Goal: Task Accomplishment & Management: Use online tool/utility

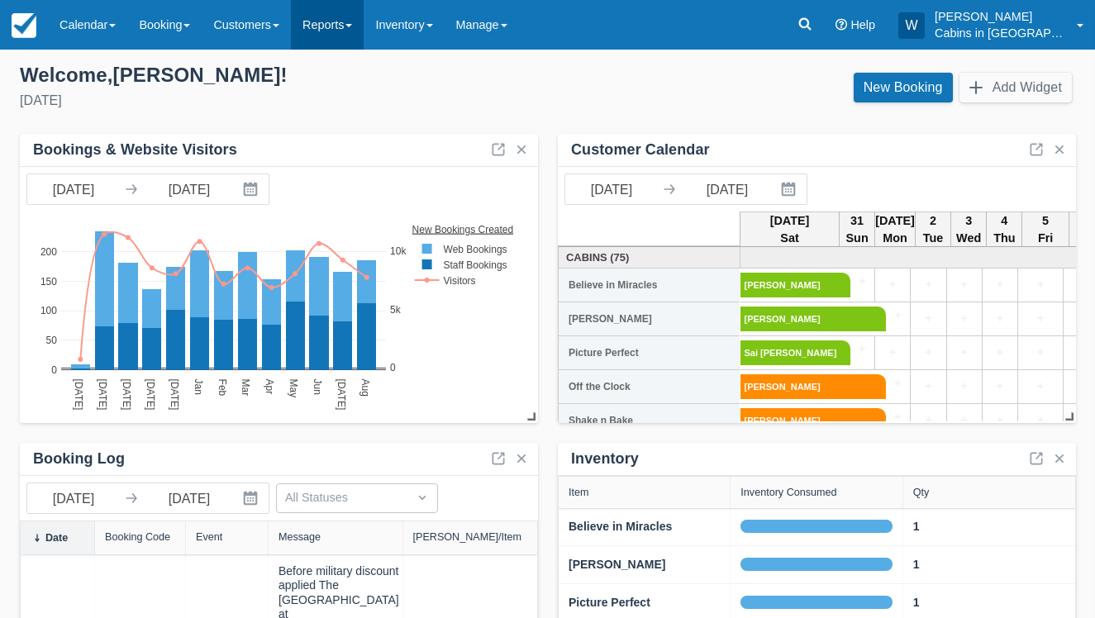
click at [363, 28] on link "Reports" at bounding box center [327, 25] width 73 height 50
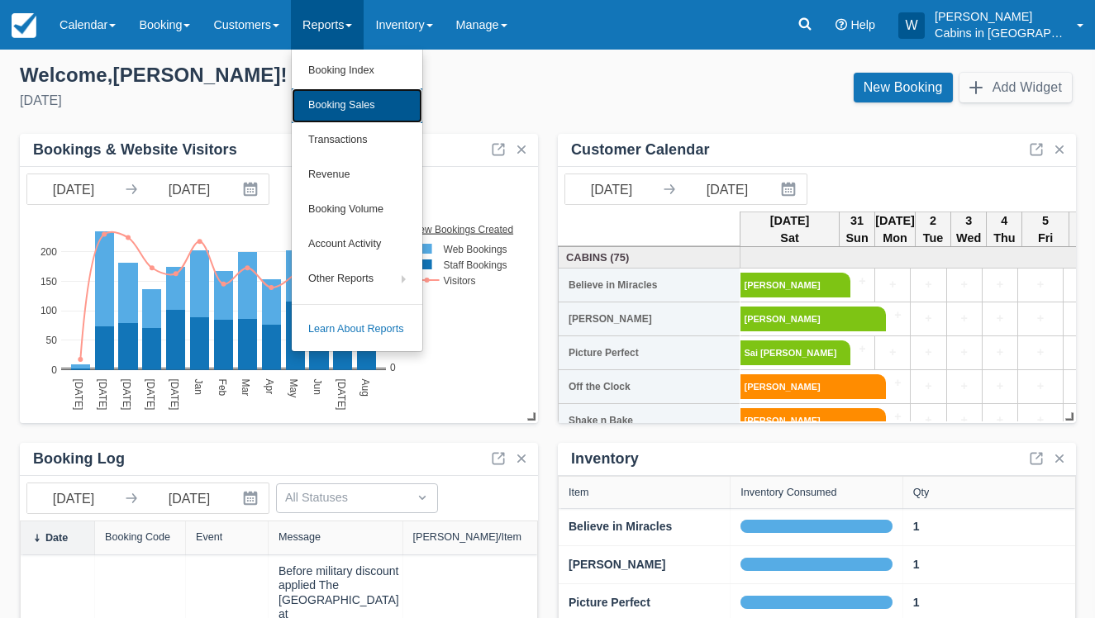
click at [363, 104] on link "Booking Sales" at bounding box center [357, 105] width 131 height 35
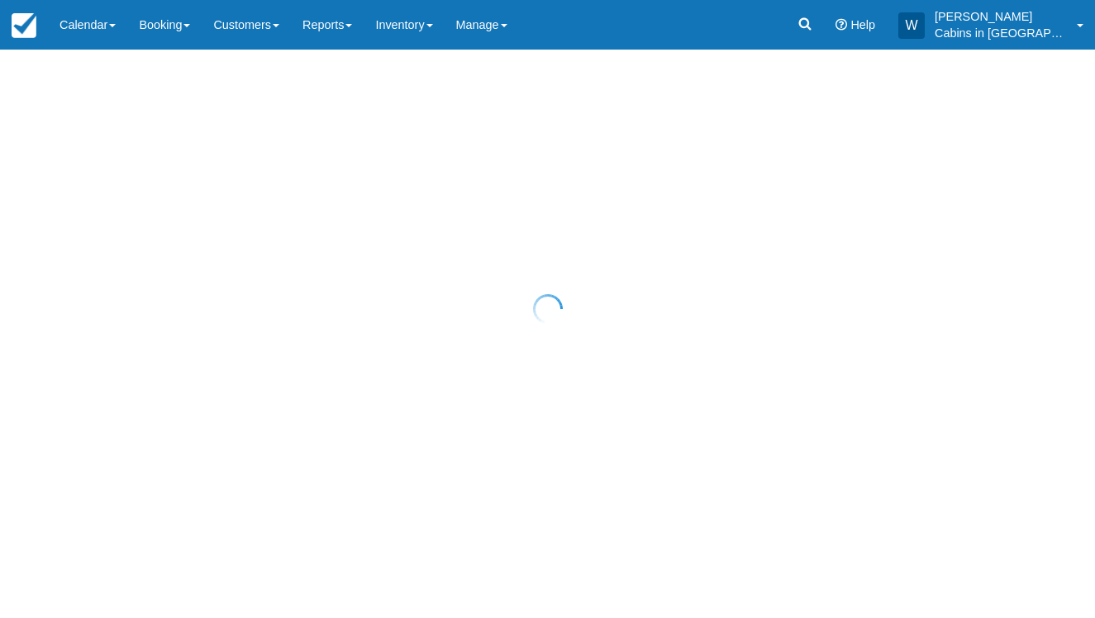
select select "20"
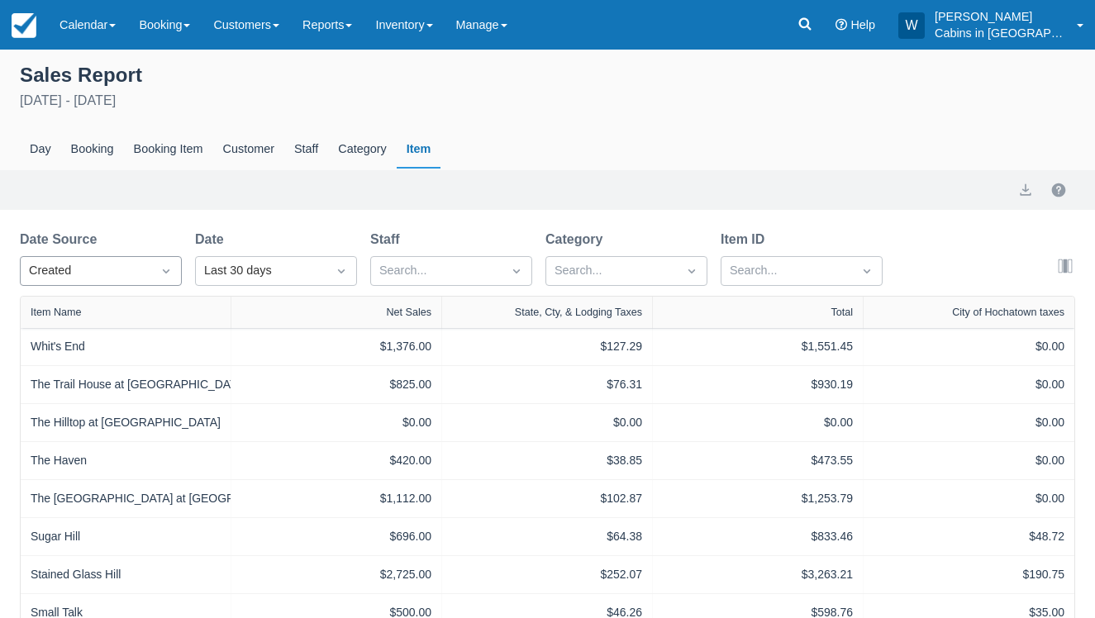
click at [121, 276] on div "Created" at bounding box center [86, 271] width 114 height 18
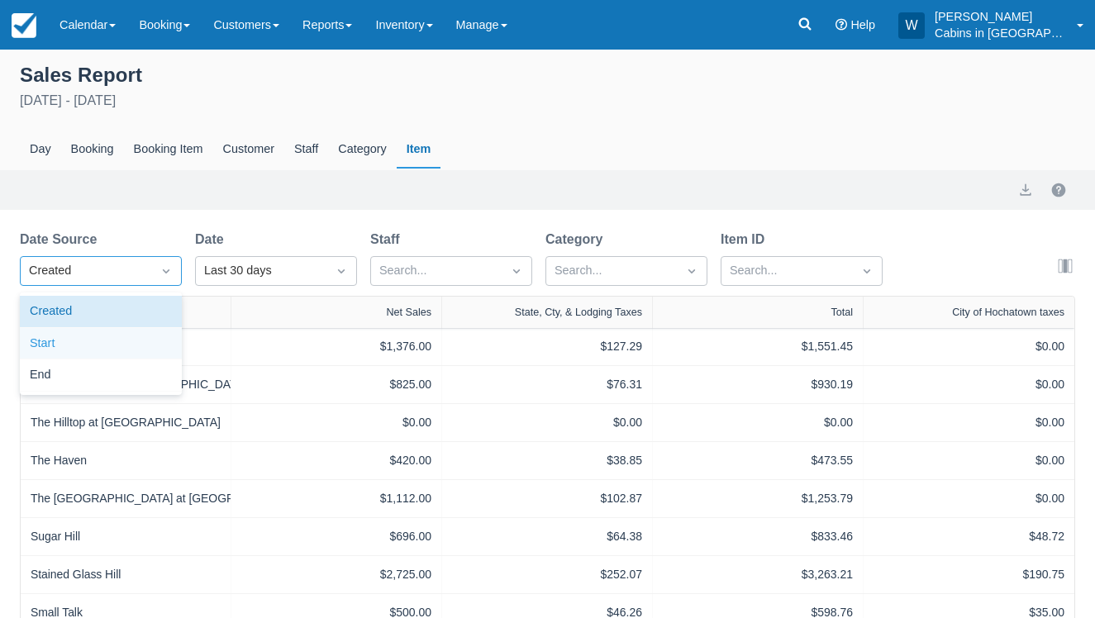
click at [112, 331] on div "Start" at bounding box center [101, 344] width 162 height 32
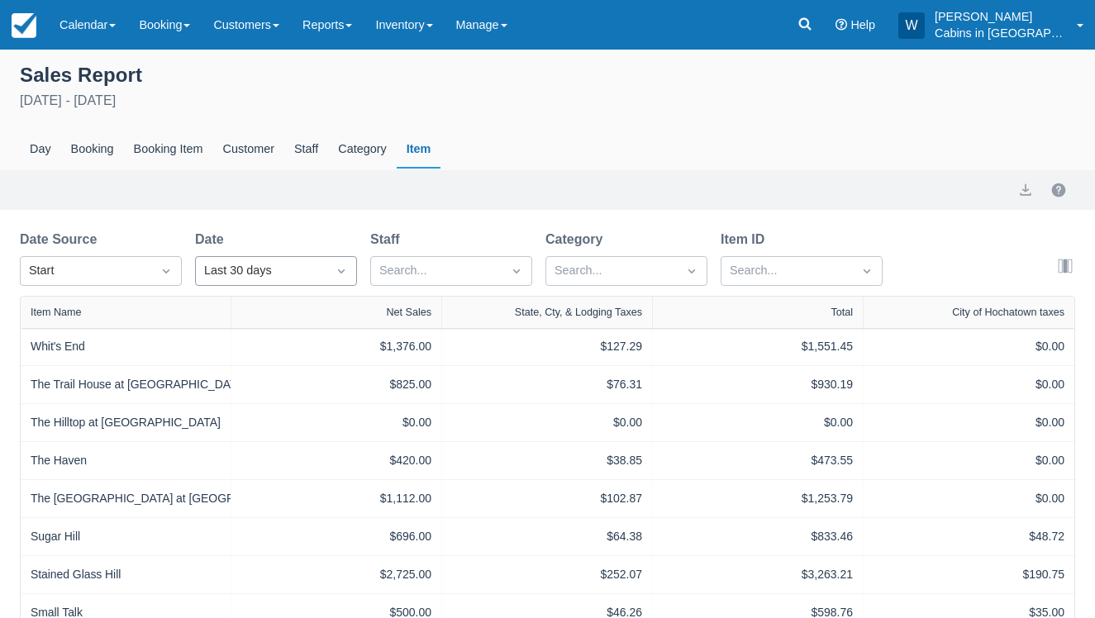
select select "20"
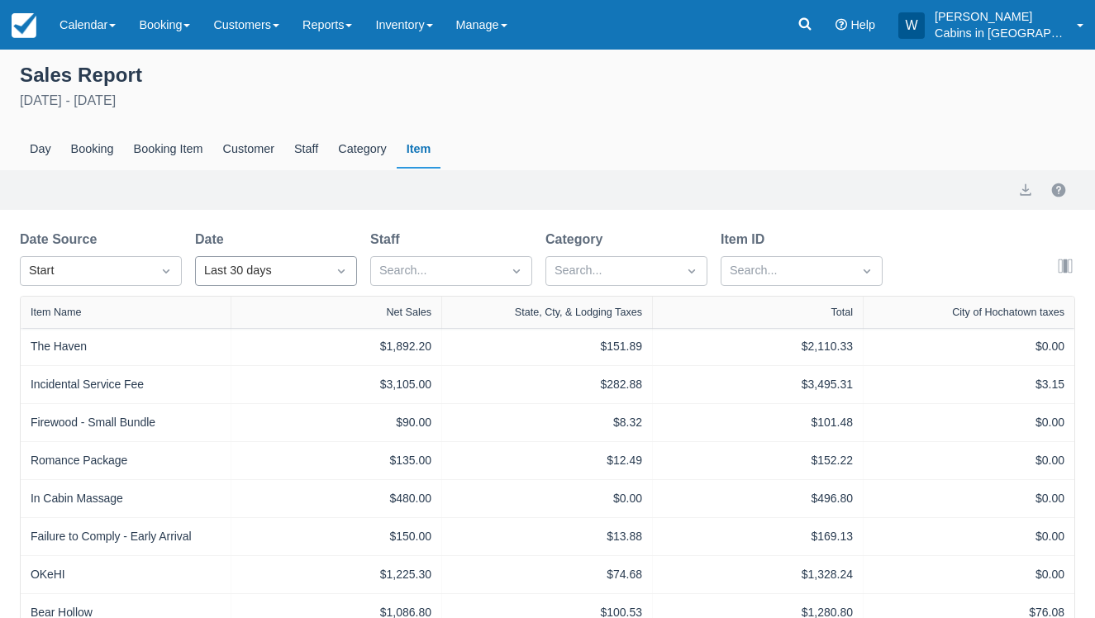
click at [255, 278] on div "Last 30 days" at bounding box center [261, 271] width 114 height 18
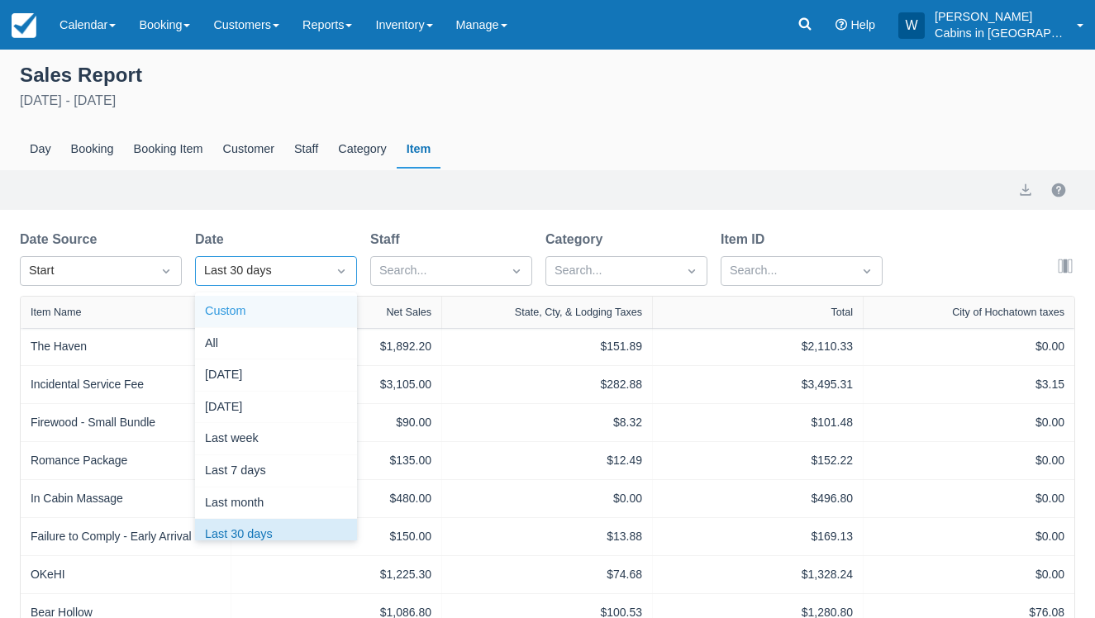
click at [259, 322] on div "Custom" at bounding box center [276, 312] width 162 height 32
select select "20"
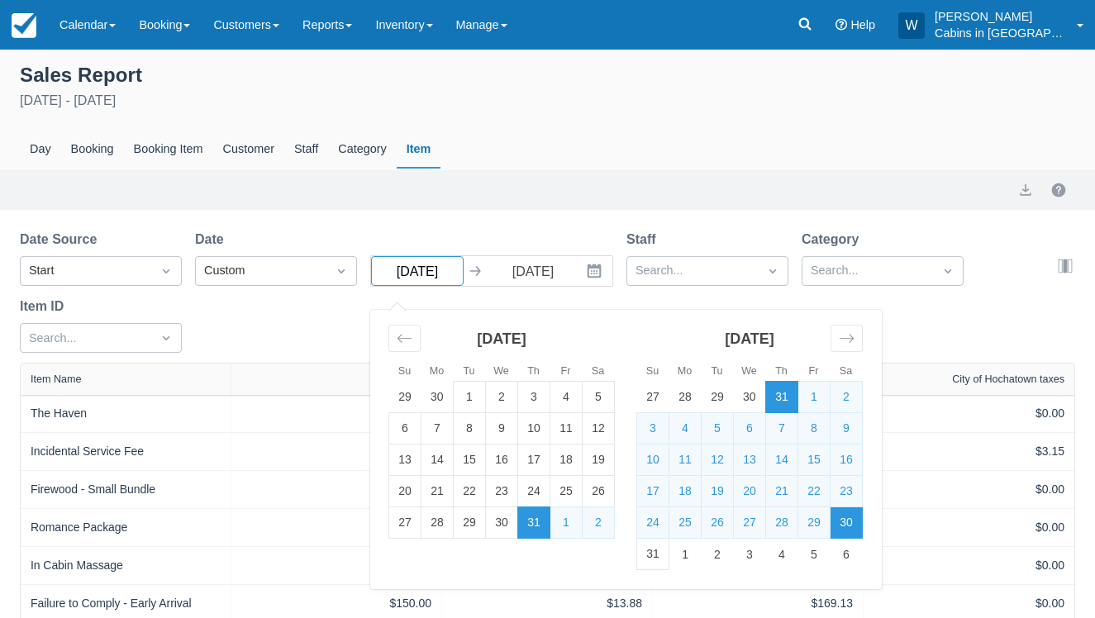
click at [435, 276] on input "07/31/25" at bounding box center [417, 271] width 93 height 30
click at [396, 338] on div "Move backward to switch to the previous month." at bounding box center [404, 338] width 32 height 27
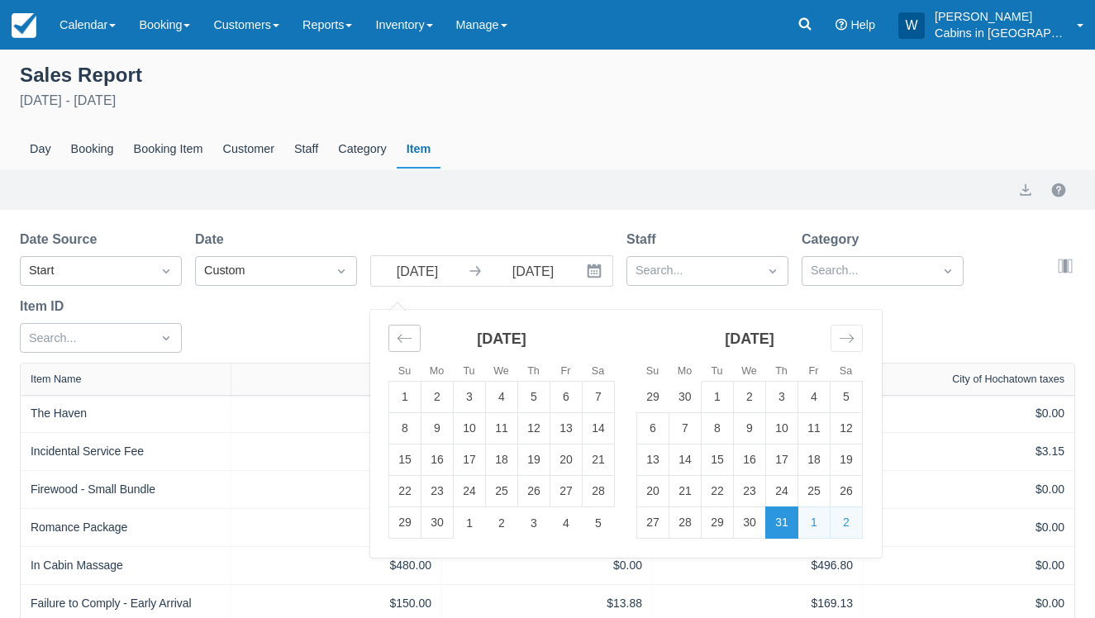
click at [396, 337] on div "Move backward to switch to the previous month." at bounding box center [404, 338] width 32 height 27
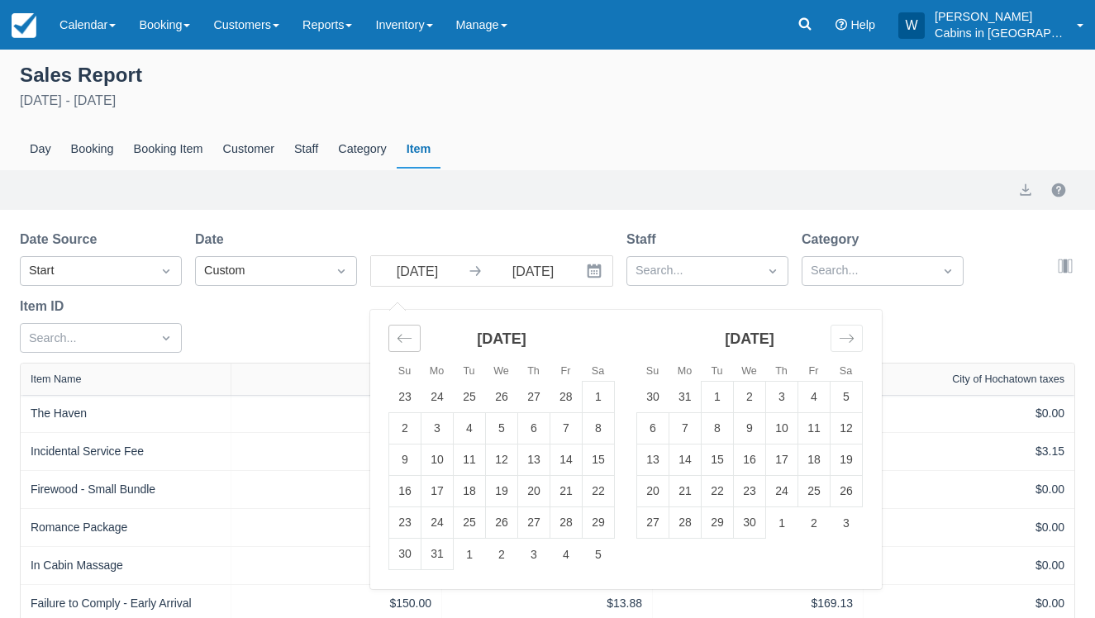
click at [396, 337] on div "Move backward to switch to the previous month." at bounding box center [404, 338] width 32 height 27
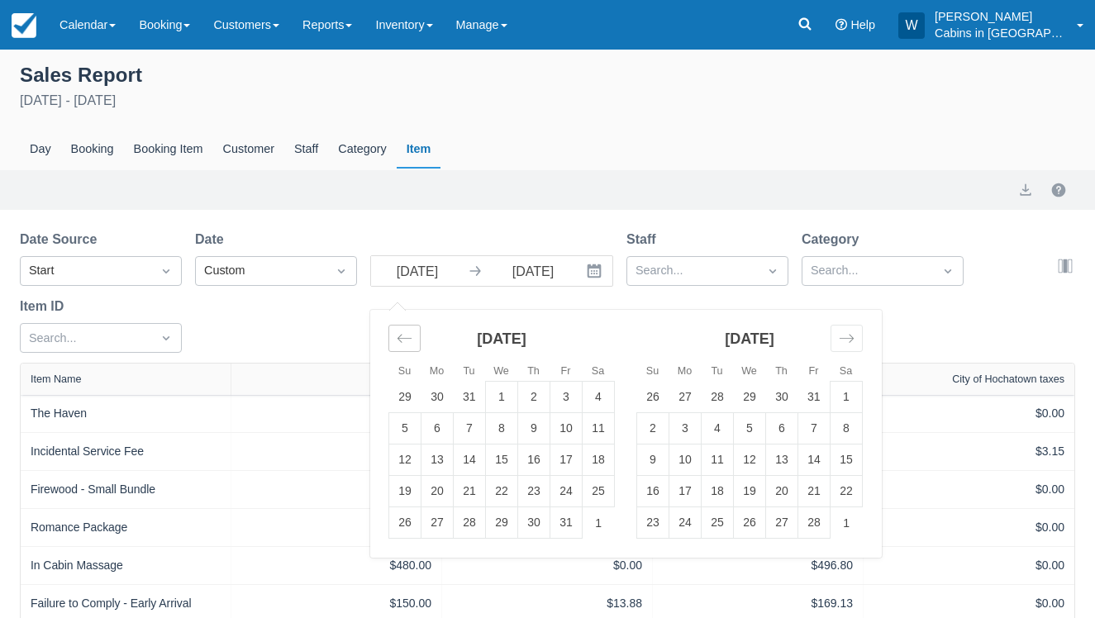
click at [396, 337] on div "Move backward to switch to the previous month." at bounding box center [404, 338] width 32 height 27
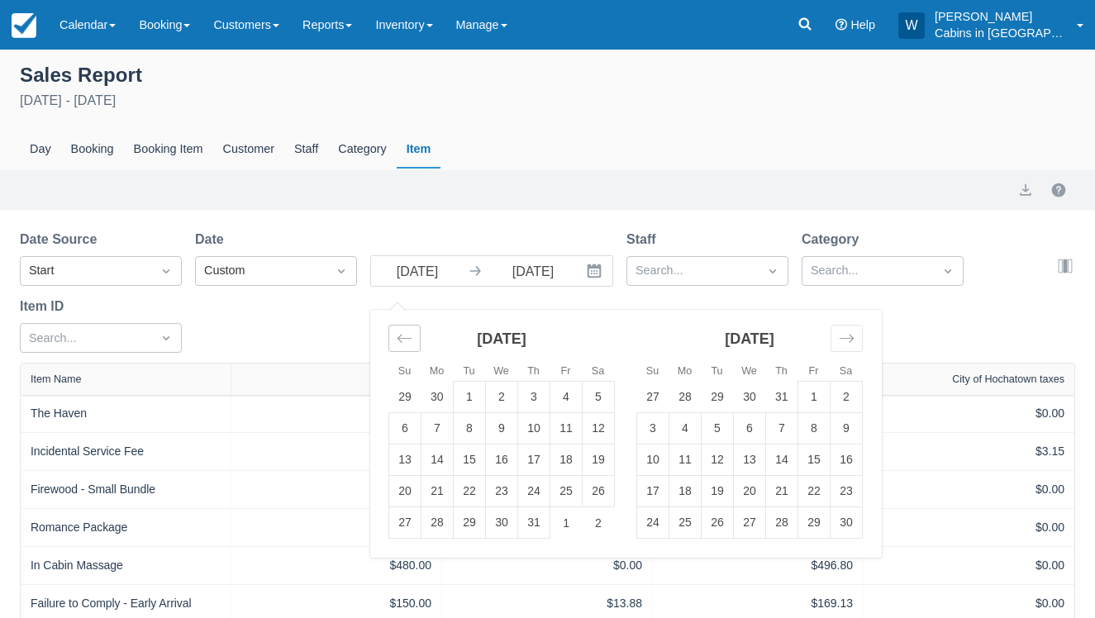
click at [396, 337] on div "Move backward to switch to the previous month." at bounding box center [404, 338] width 32 height 27
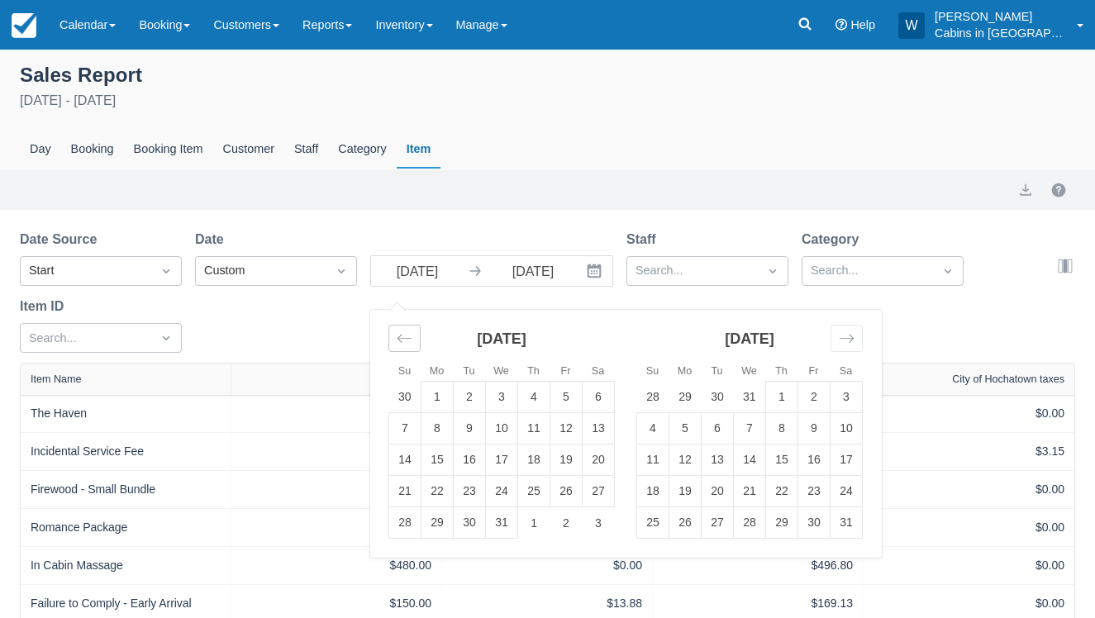
click at [396, 337] on div "Move backward to switch to the previous month." at bounding box center [404, 338] width 32 height 27
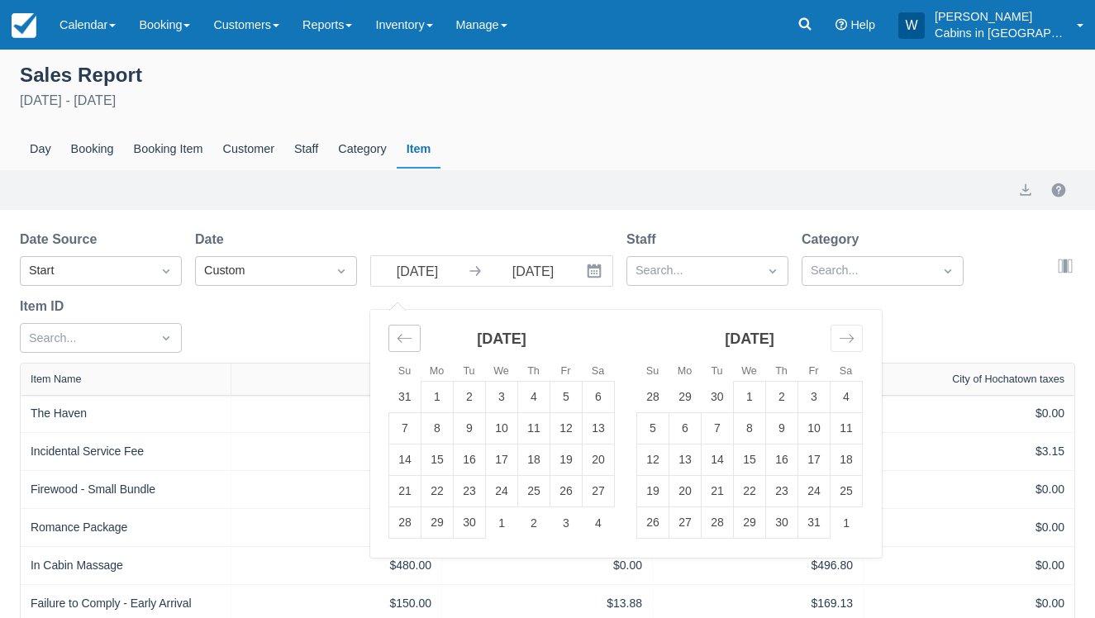
click at [396, 337] on div "Move backward to switch to the previous month." at bounding box center [404, 338] width 32 height 27
click at [430, 402] on td "1" at bounding box center [437, 397] width 32 height 31
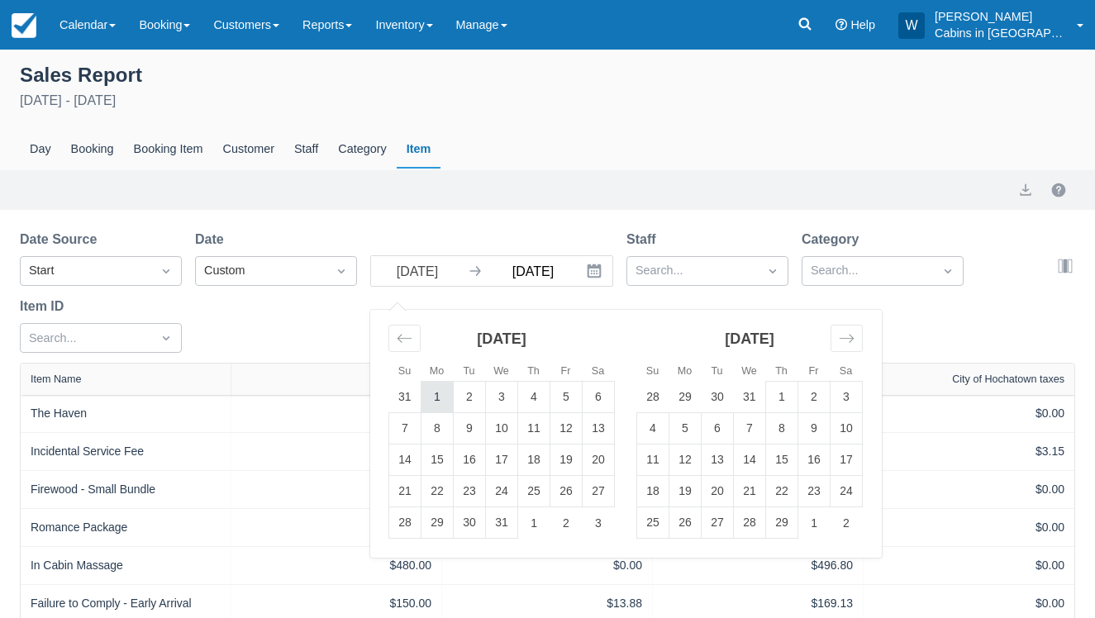
type input "01/01/24"
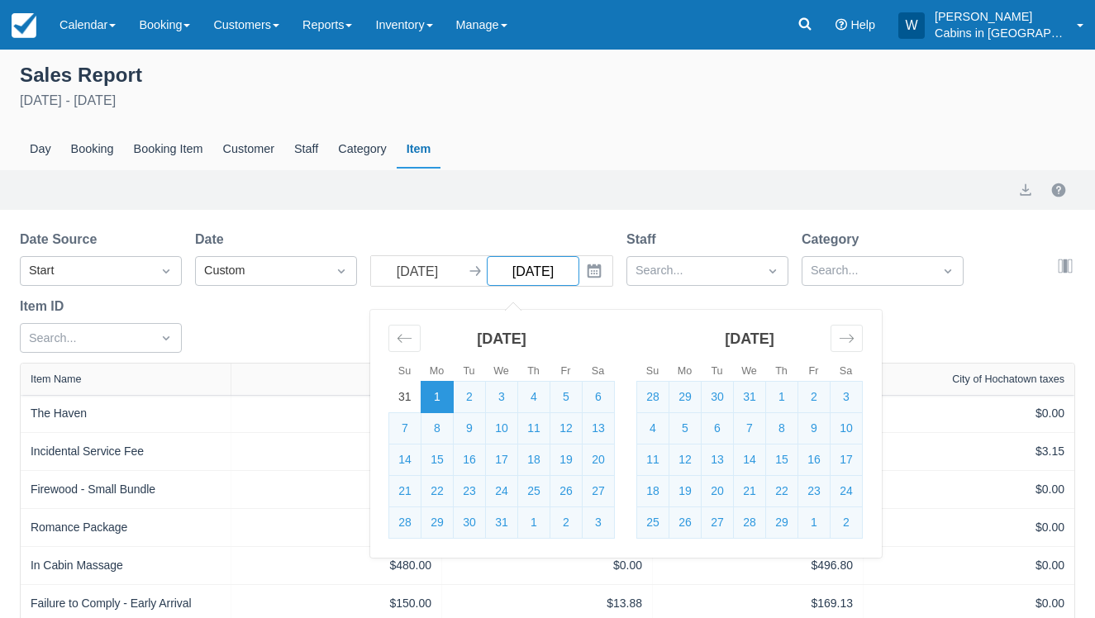
select select "20"
click at [558, 268] on input "[DATE]" at bounding box center [533, 271] width 93 height 30
click at [858, 338] on div "Move forward to switch to the next month." at bounding box center [847, 338] width 32 height 27
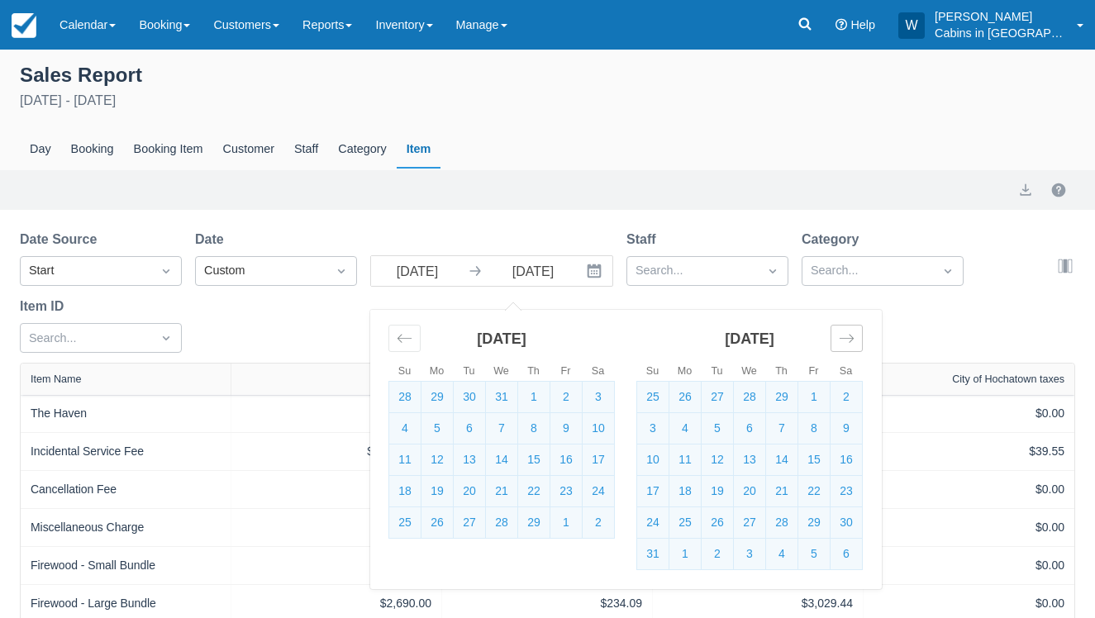
click at [858, 338] on div "Move forward to switch to the next month." at bounding box center [847, 338] width 32 height 27
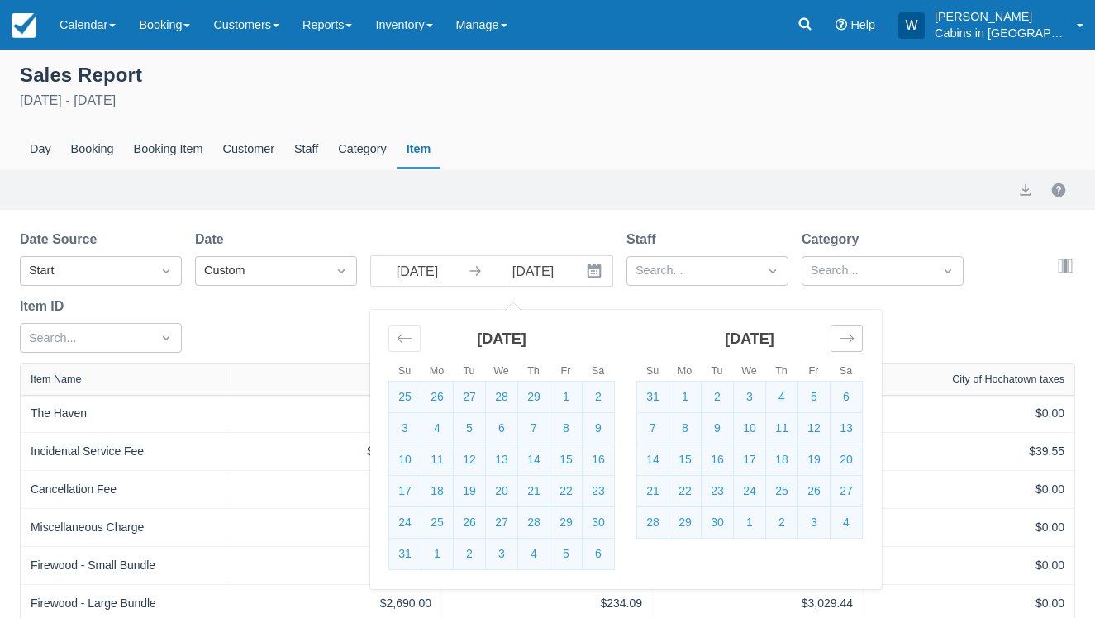
click at [858, 338] on div "Move forward to switch to the next month." at bounding box center [847, 338] width 32 height 27
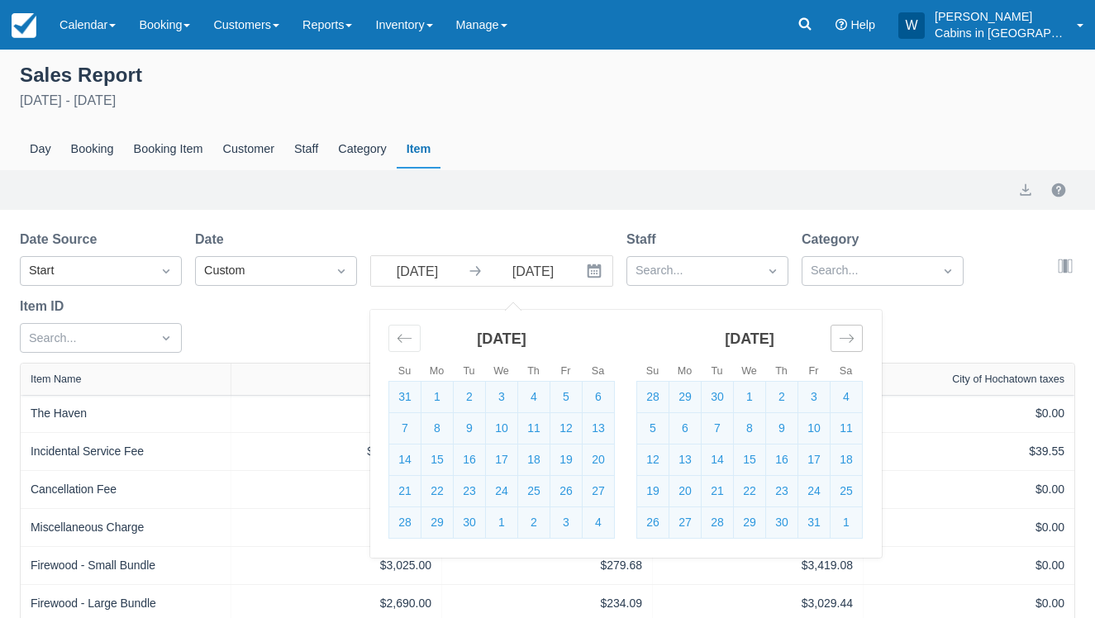
click at [858, 338] on div "Move forward to switch to the next month." at bounding box center [847, 338] width 32 height 27
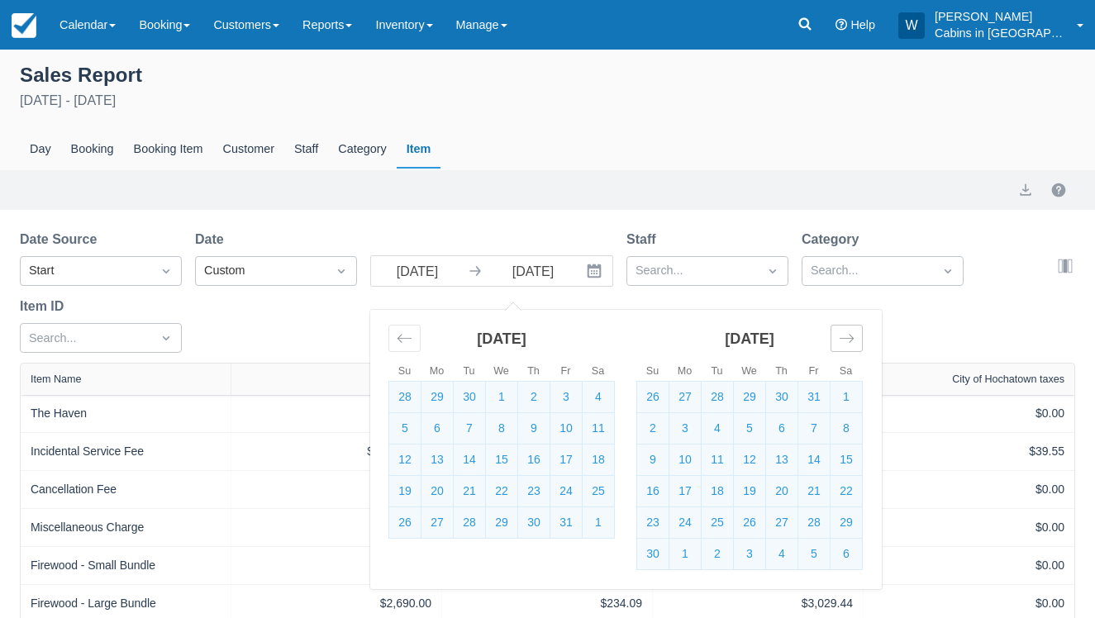
click at [858, 338] on div "Move forward to switch to the next month." at bounding box center [847, 338] width 32 height 27
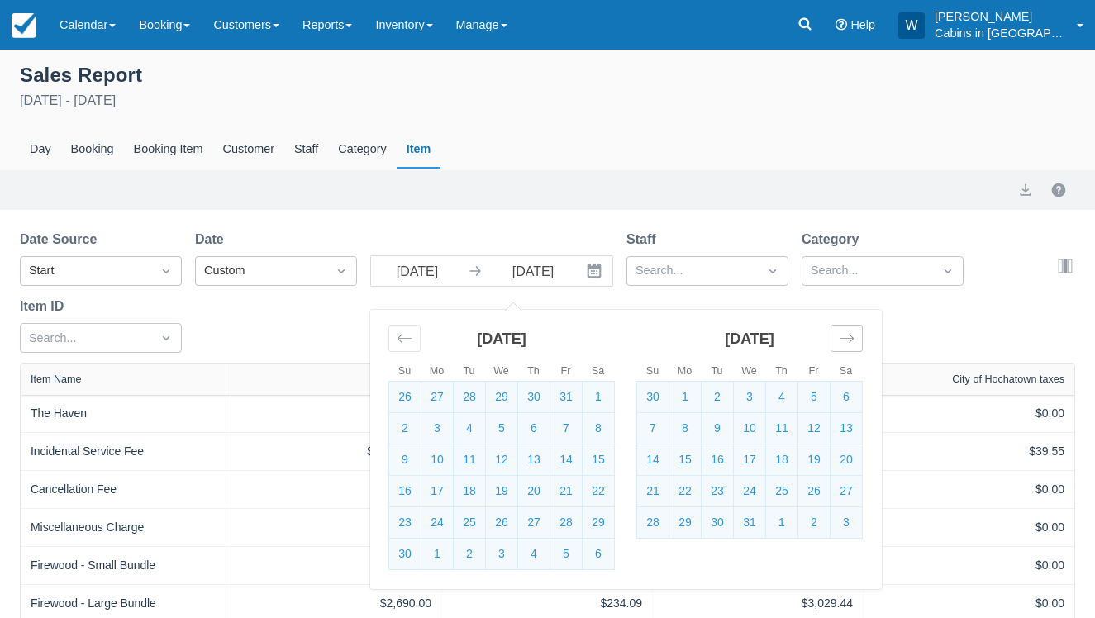
click at [858, 338] on div "Move forward to switch to the next month." at bounding box center [847, 338] width 32 height 27
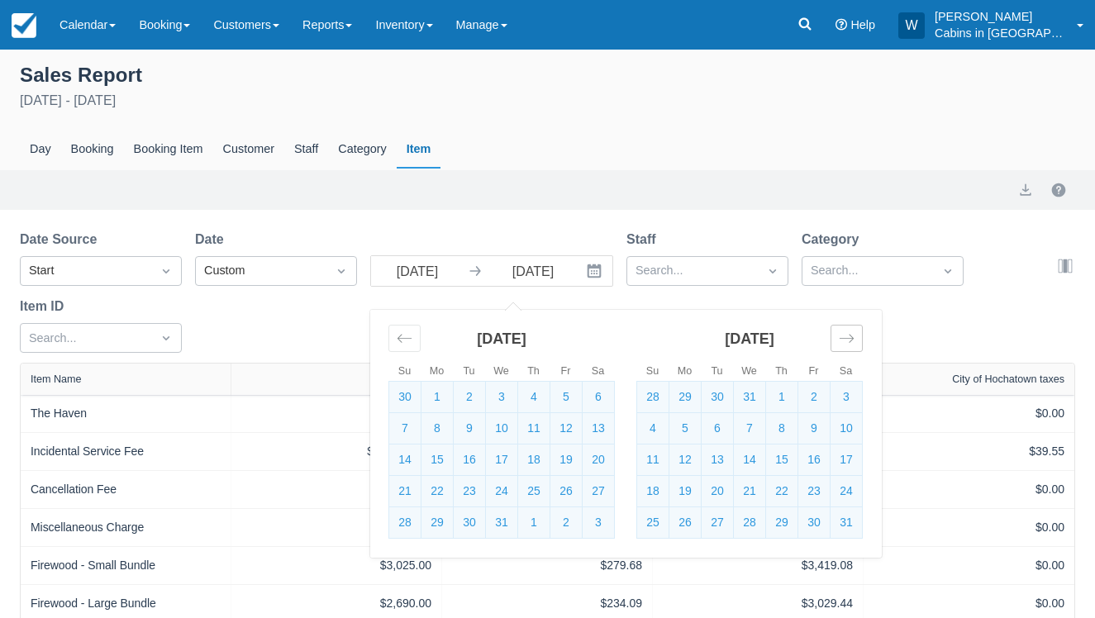
click at [858, 338] on div "Move forward to switch to the next month." at bounding box center [847, 338] width 32 height 27
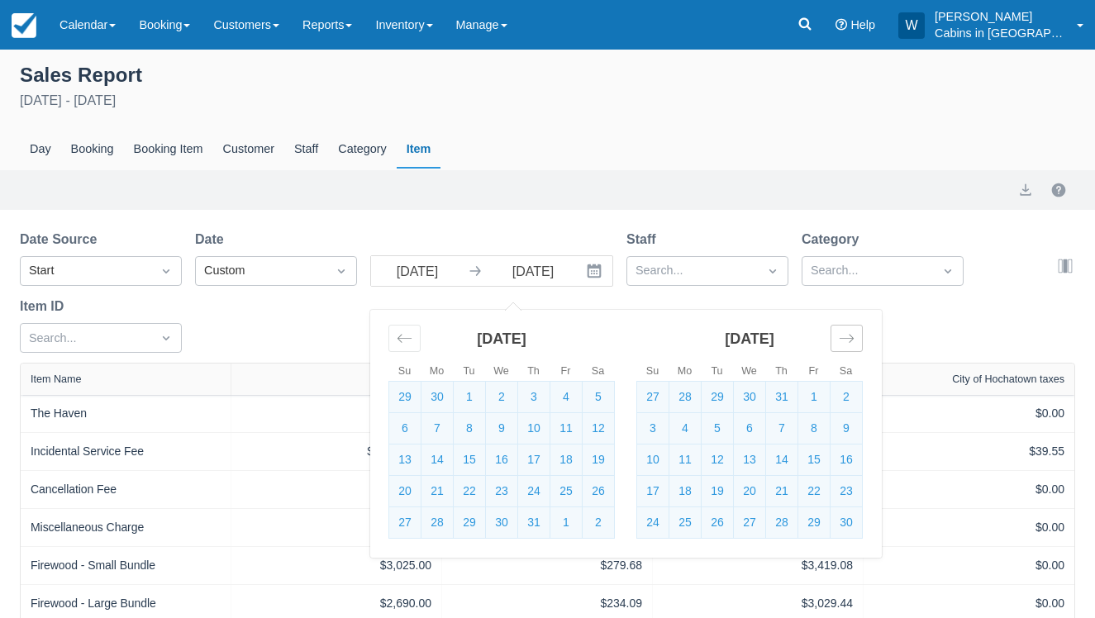
click at [858, 338] on div "Move forward to switch to the next month." at bounding box center [847, 338] width 32 height 27
click at [726, 526] on td "31" at bounding box center [718, 522] width 32 height 31
type input "12/31/24"
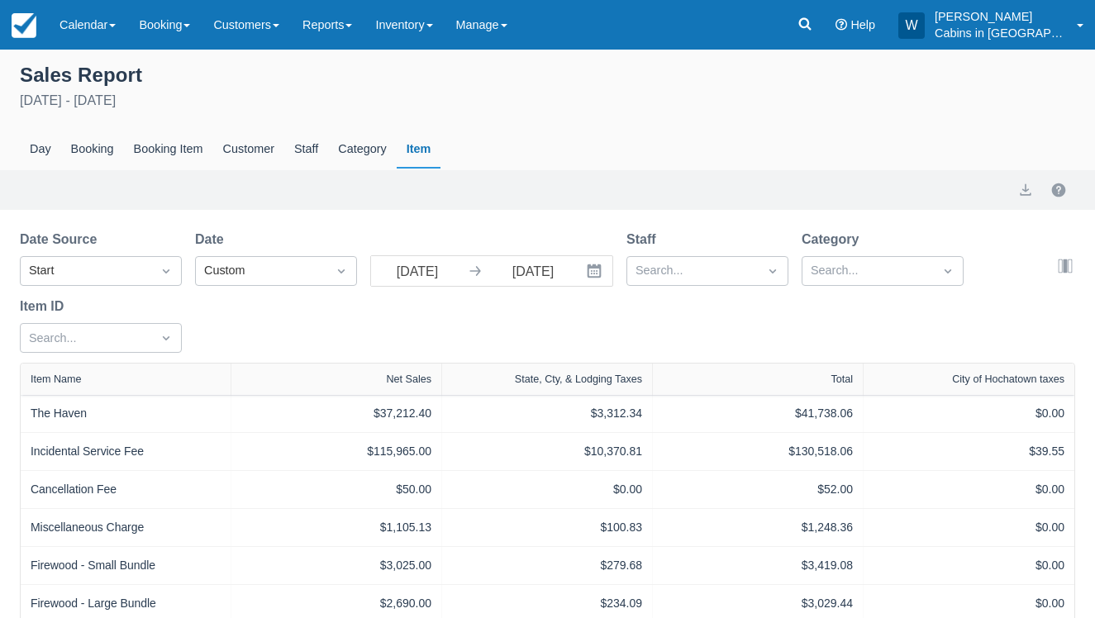
select select "20"
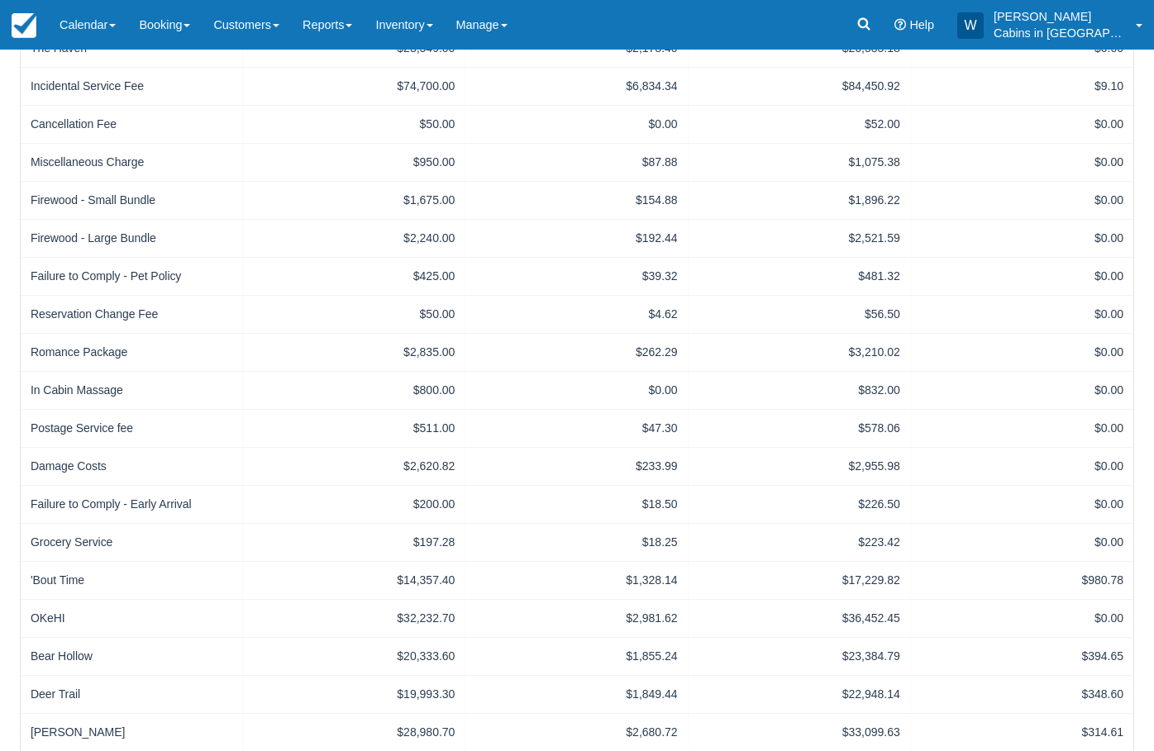
scroll to position [488, 0]
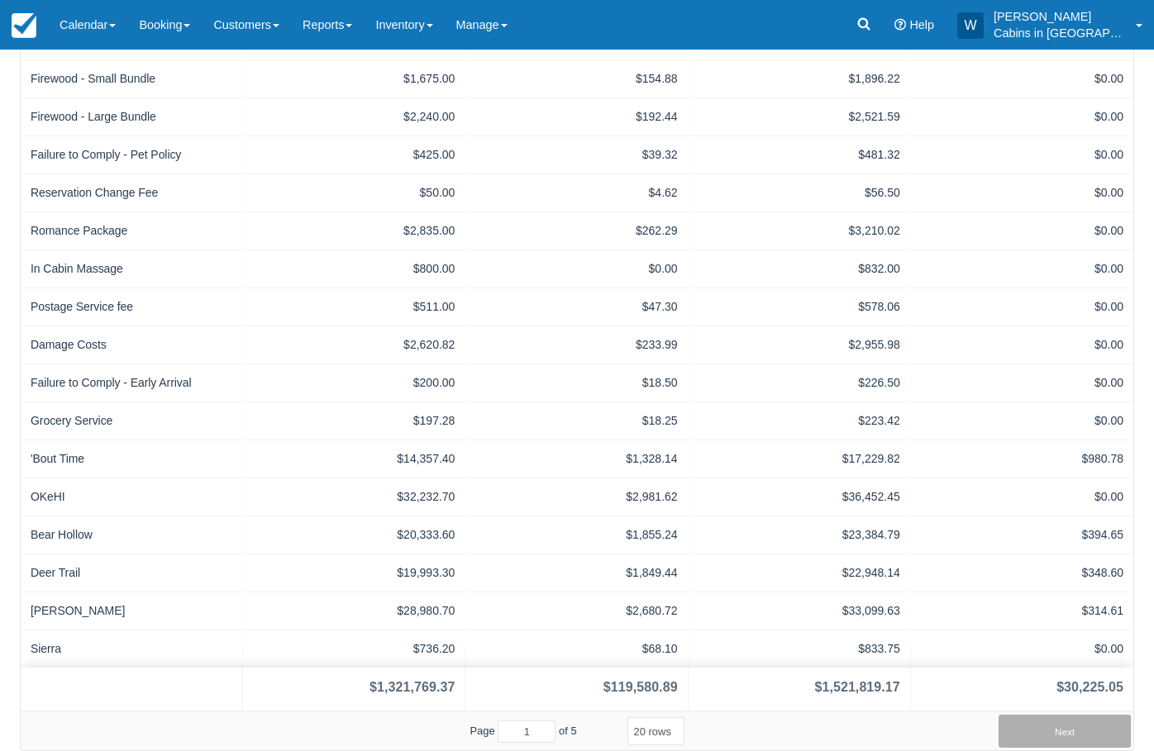
click at [1072, 617] on button "Next" at bounding box center [1064, 731] width 132 height 33
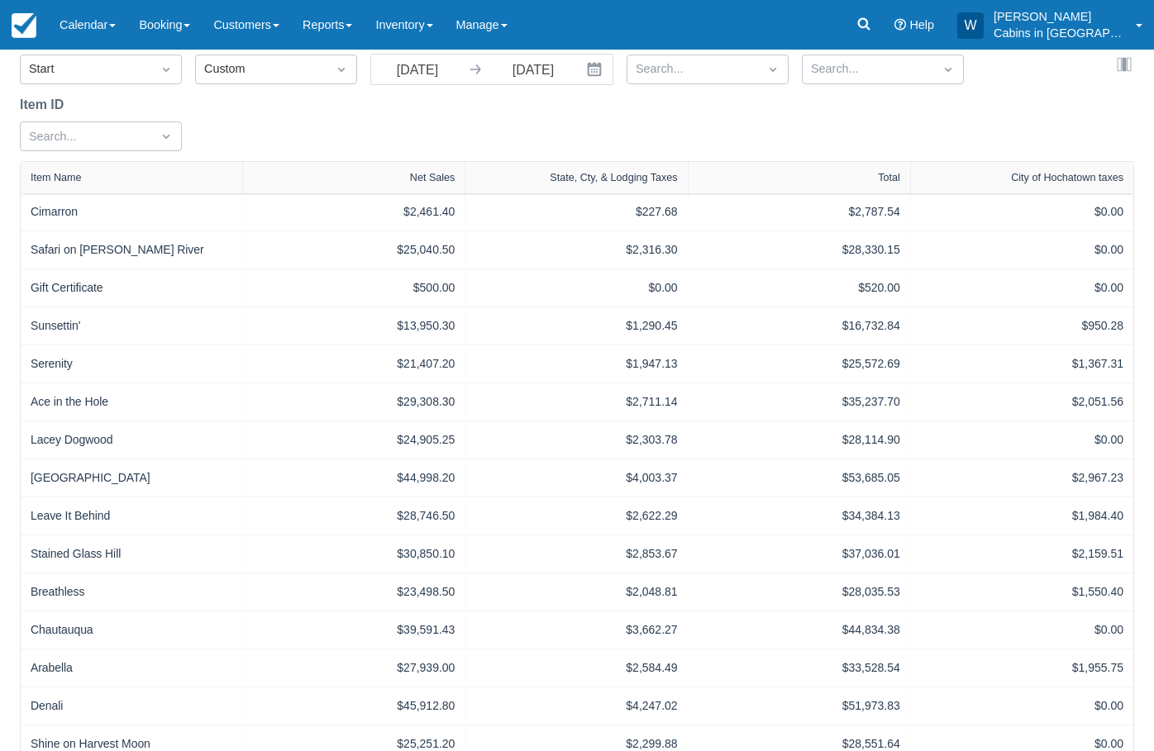
scroll to position [445, 0]
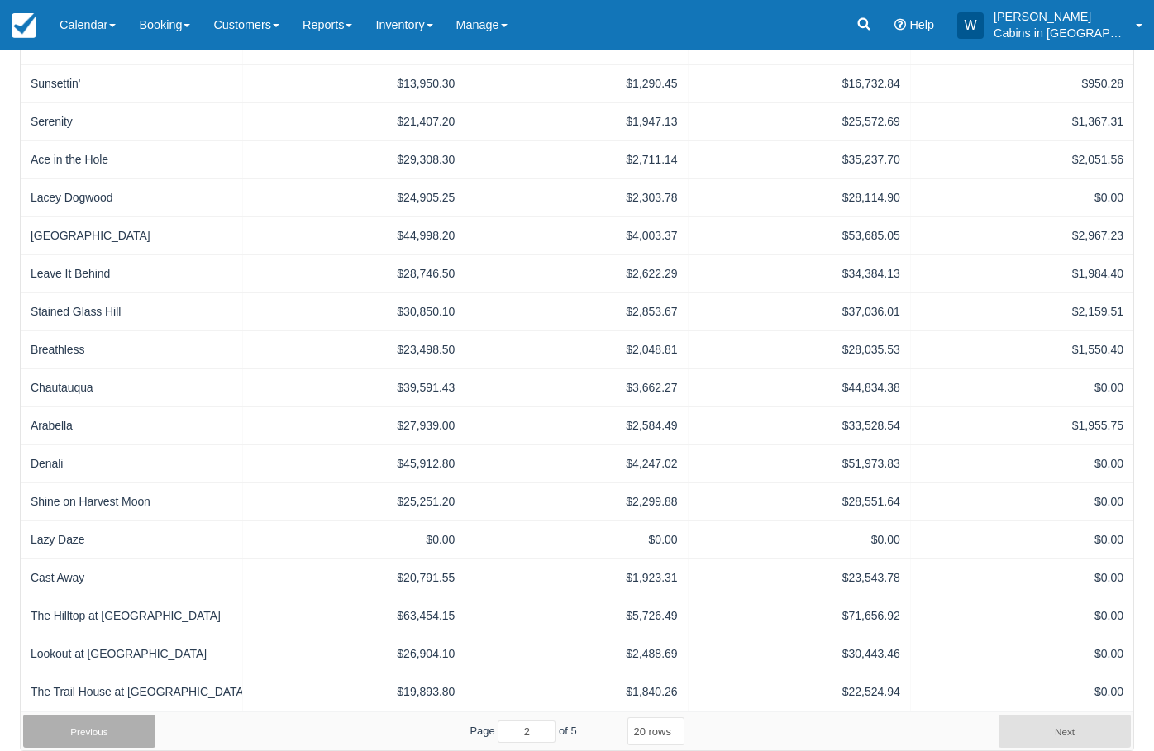
click at [110, 617] on button "Previous" at bounding box center [89, 731] width 132 height 33
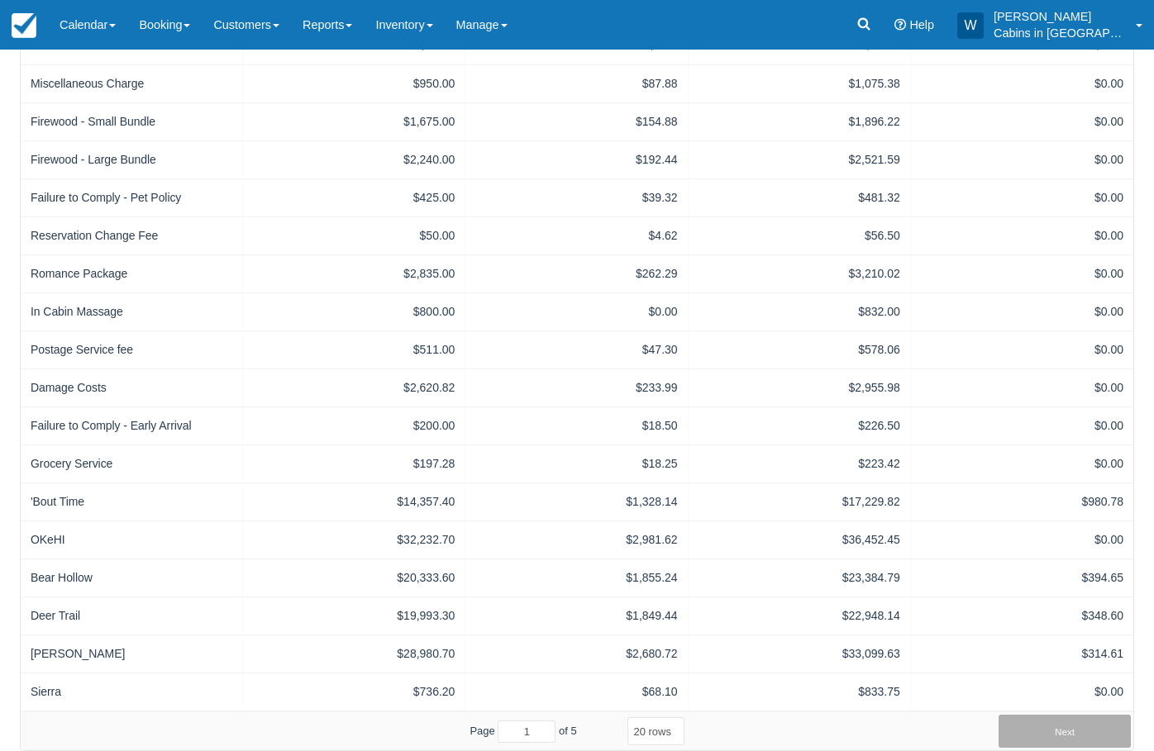
click at [1050, 617] on button "Next" at bounding box center [1064, 731] width 132 height 33
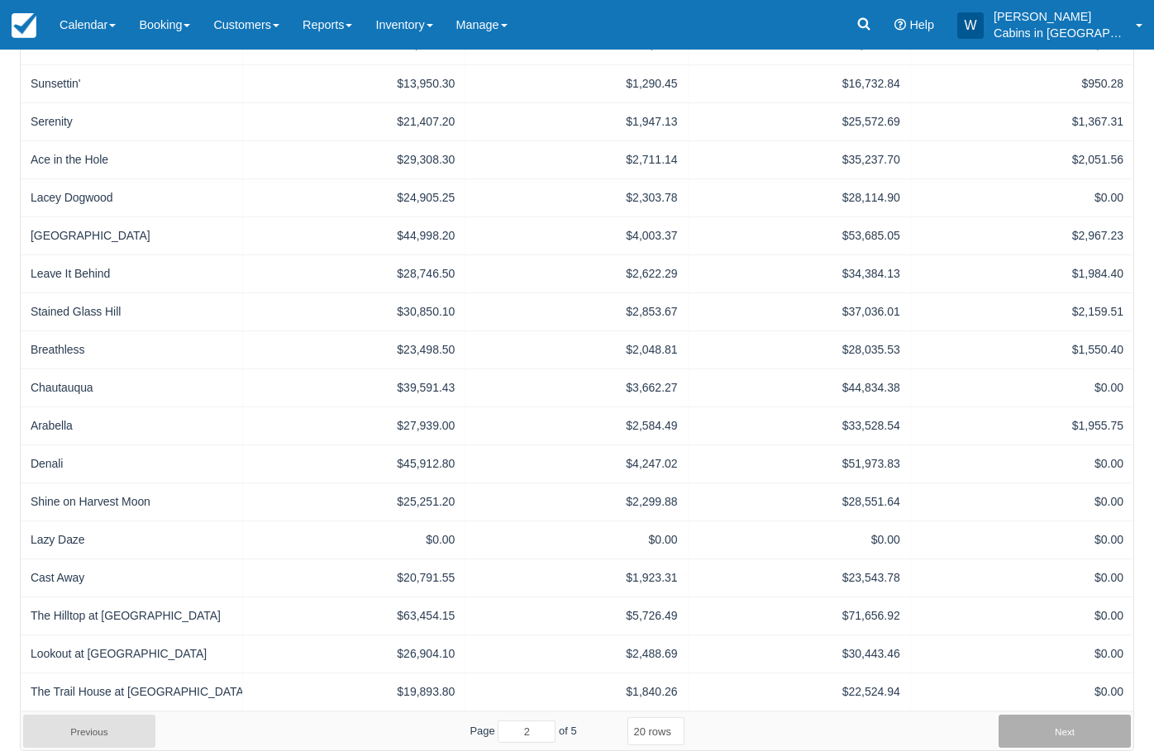
click at [1057, 617] on button "Next" at bounding box center [1064, 731] width 132 height 33
type input "3"
